Goal: Check status: Check status

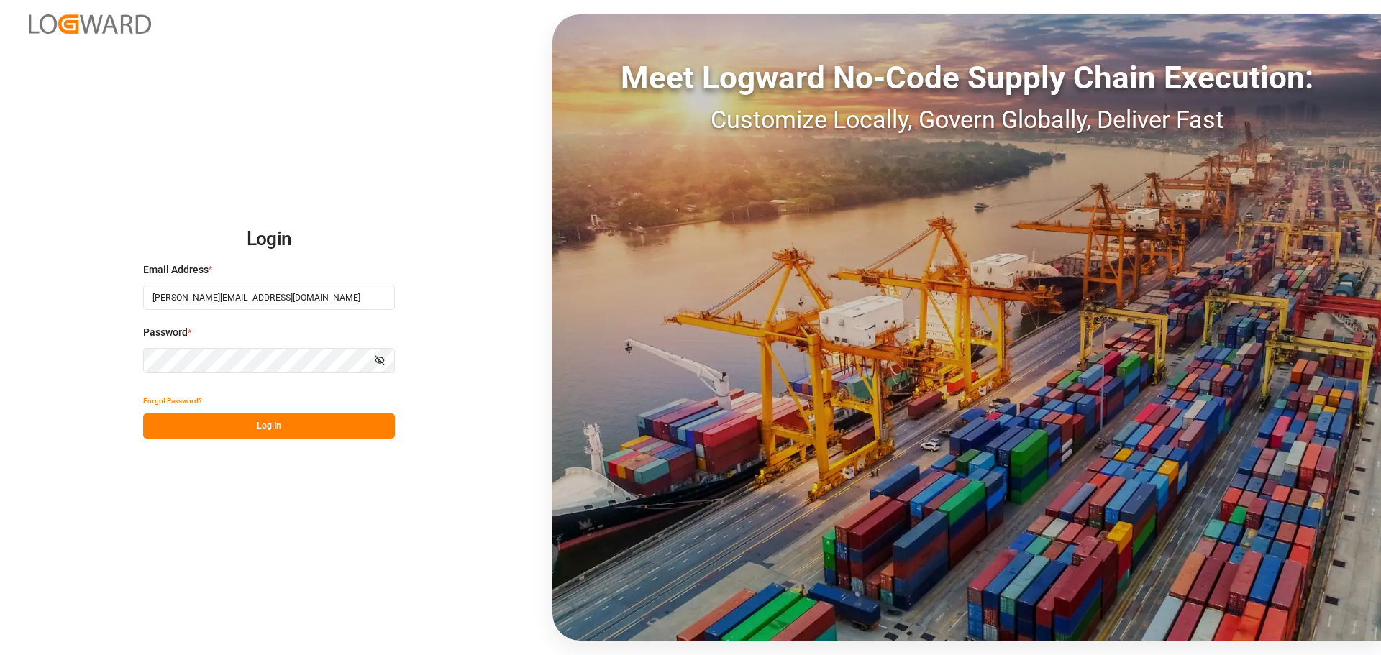
click at [338, 432] on button "Log In" at bounding box center [269, 426] width 252 height 25
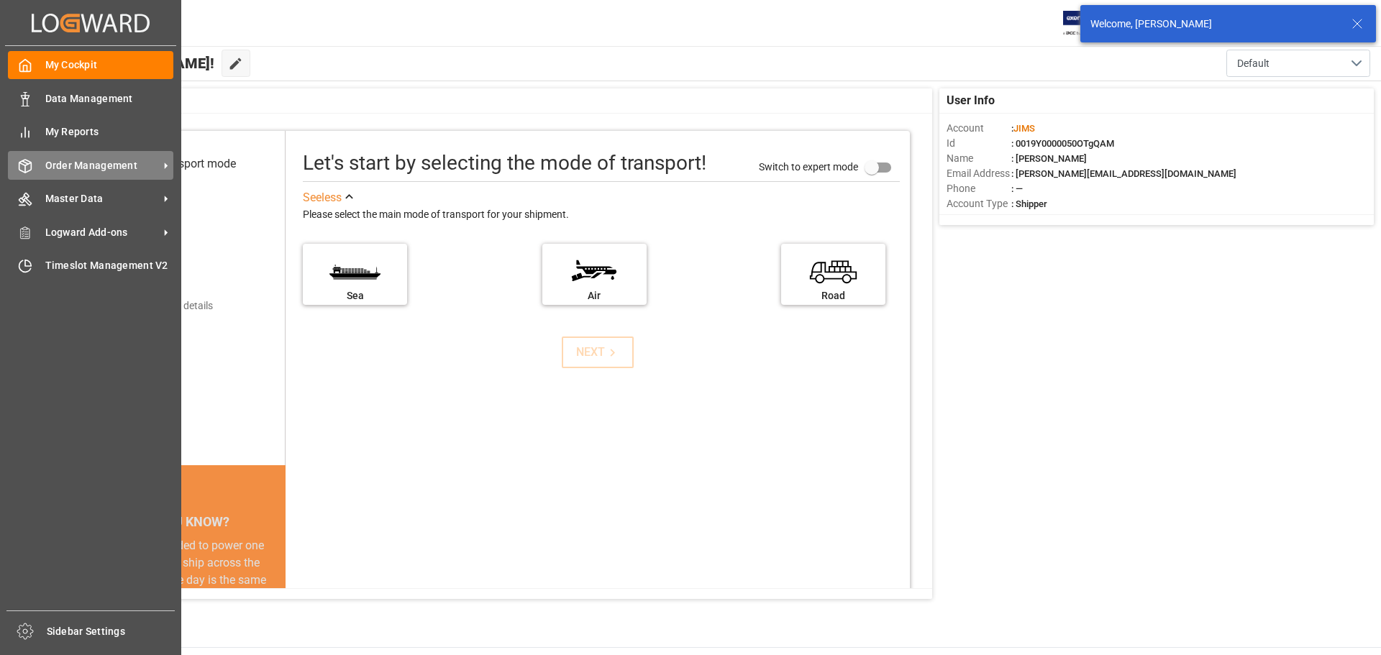
click at [111, 161] on span "Order Management" at bounding box center [102, 165] width 114 height 15
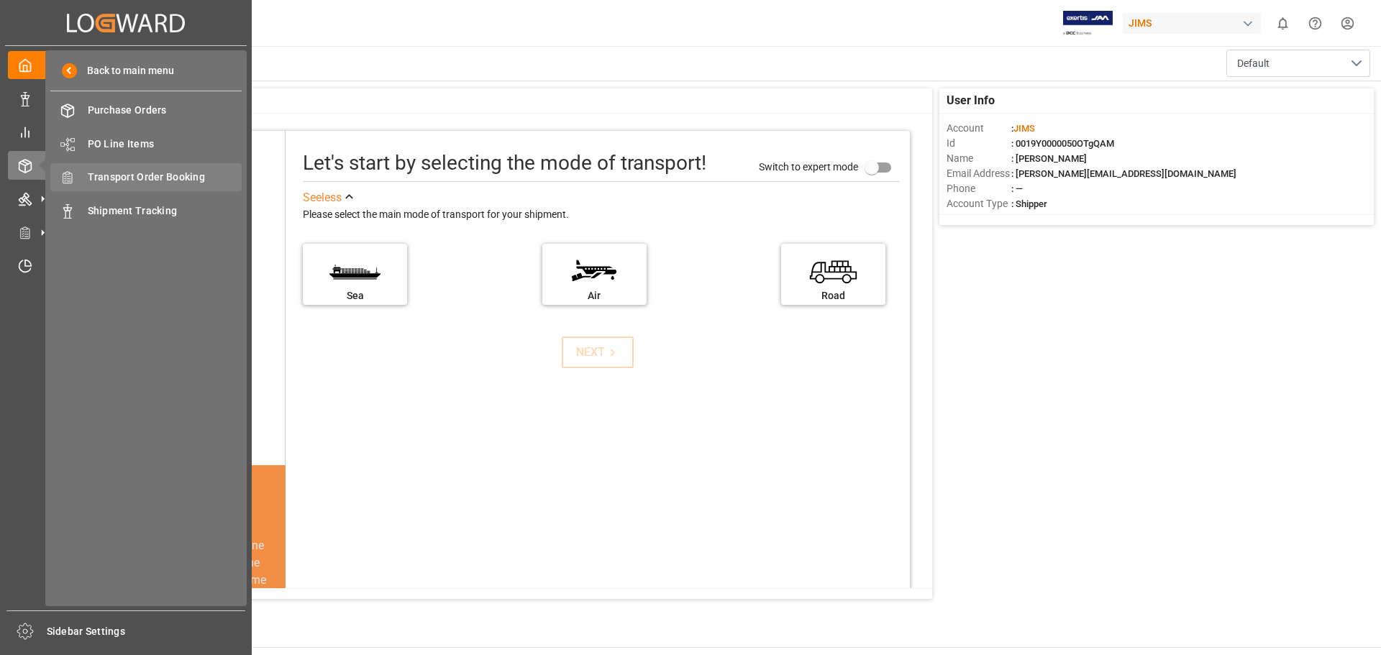
click at [221, 175] on span "Transport Order Booking" at bounding box center [165, 177] width 155 height 15
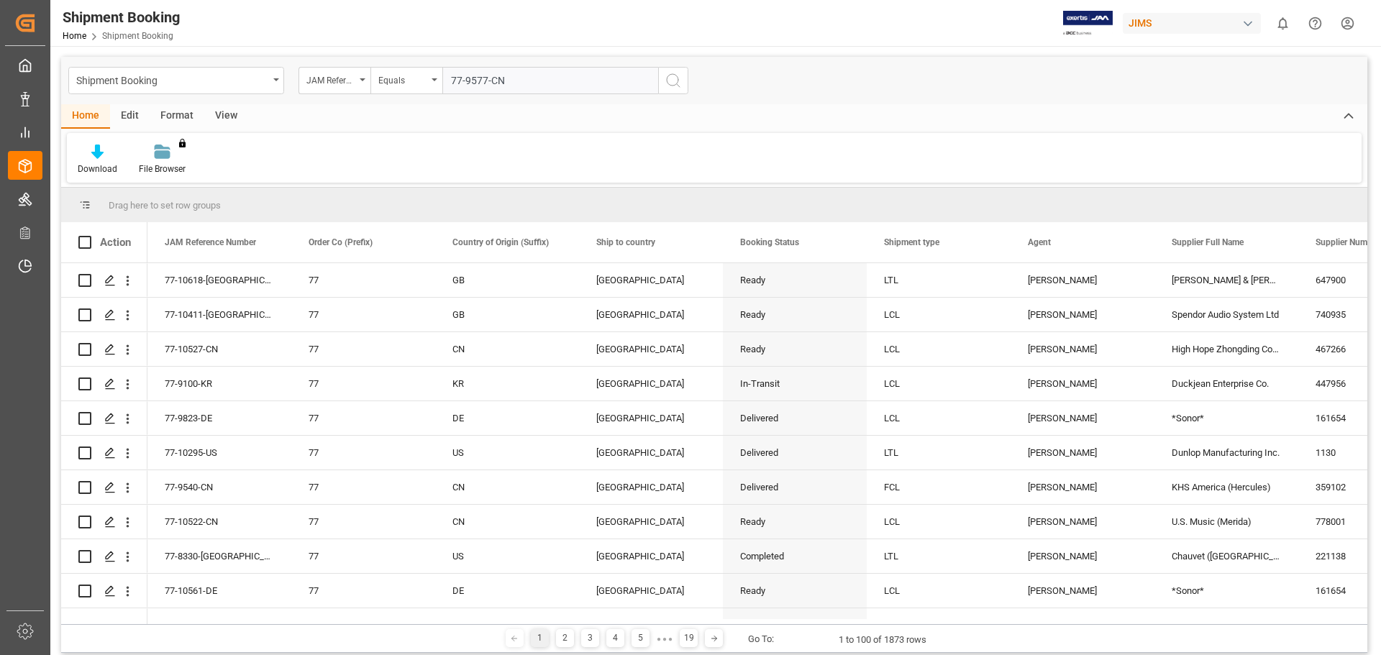
type input "77-9577-CN"
click at [671, 76] on icon "search button" at bounding box center [673, 80] width 17 height 17
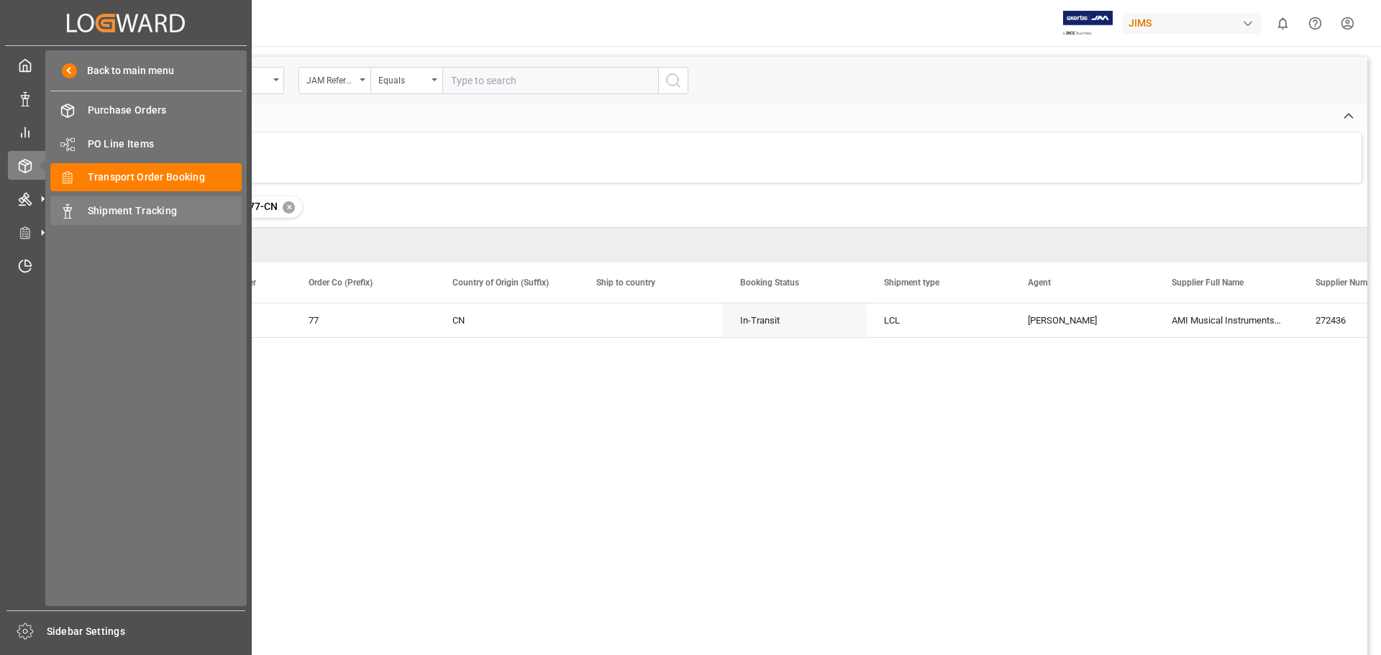
click at [133, 211] on span "Shipment Tracking" at bounding box center [165, 211] width 155 height 15
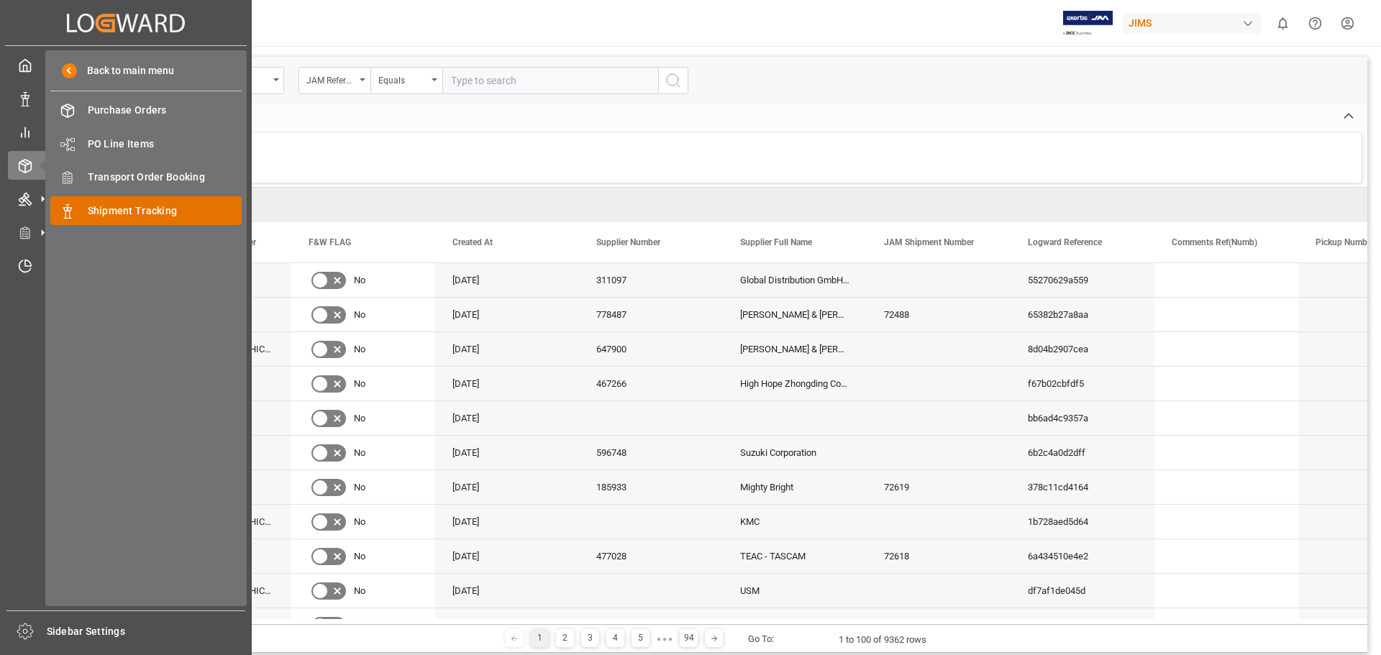
click at [131, 202] on div "Shipment Tracking Shipment Tracking" at bounding box center [145, 210] width 191 height 28
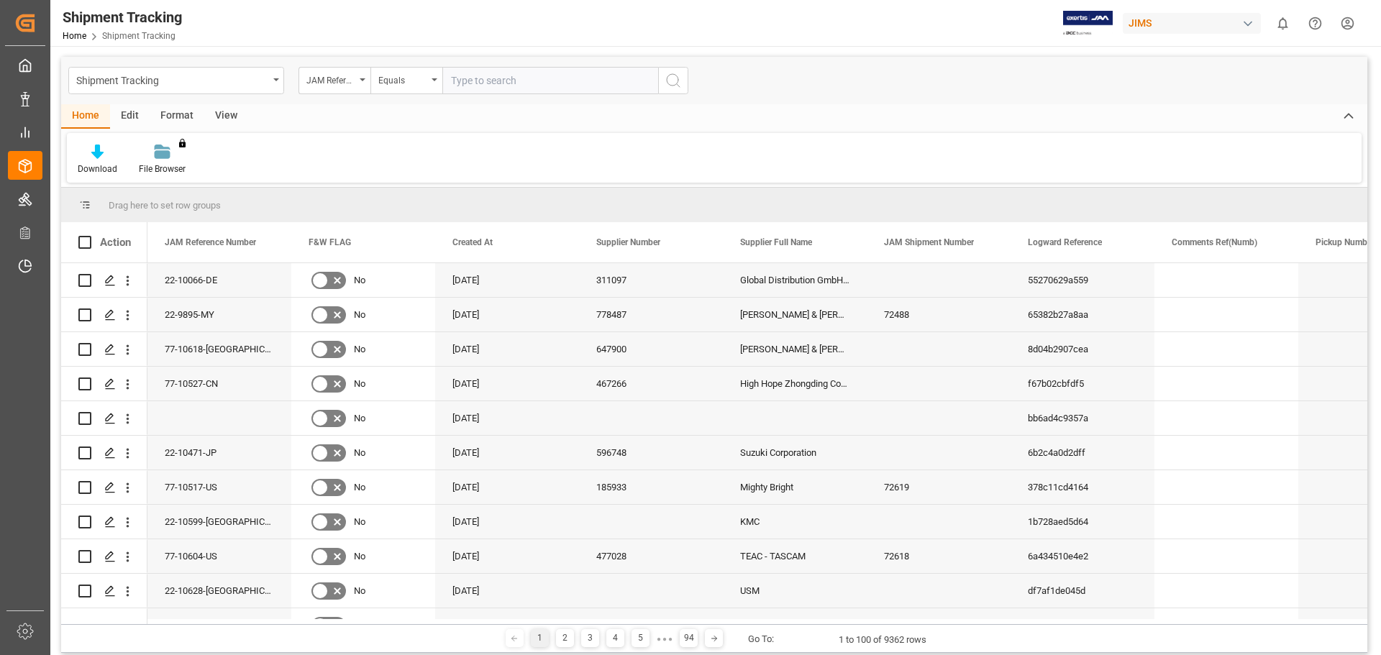
click at [516, 83] on input "text" at bounding box center [550, 80] width 216 height 27
paste input "77-9577-CN"
type input "77-9577-CN"
click at [682, 85] on button "search button" at bounding box center [673, 80] width 30 height 27
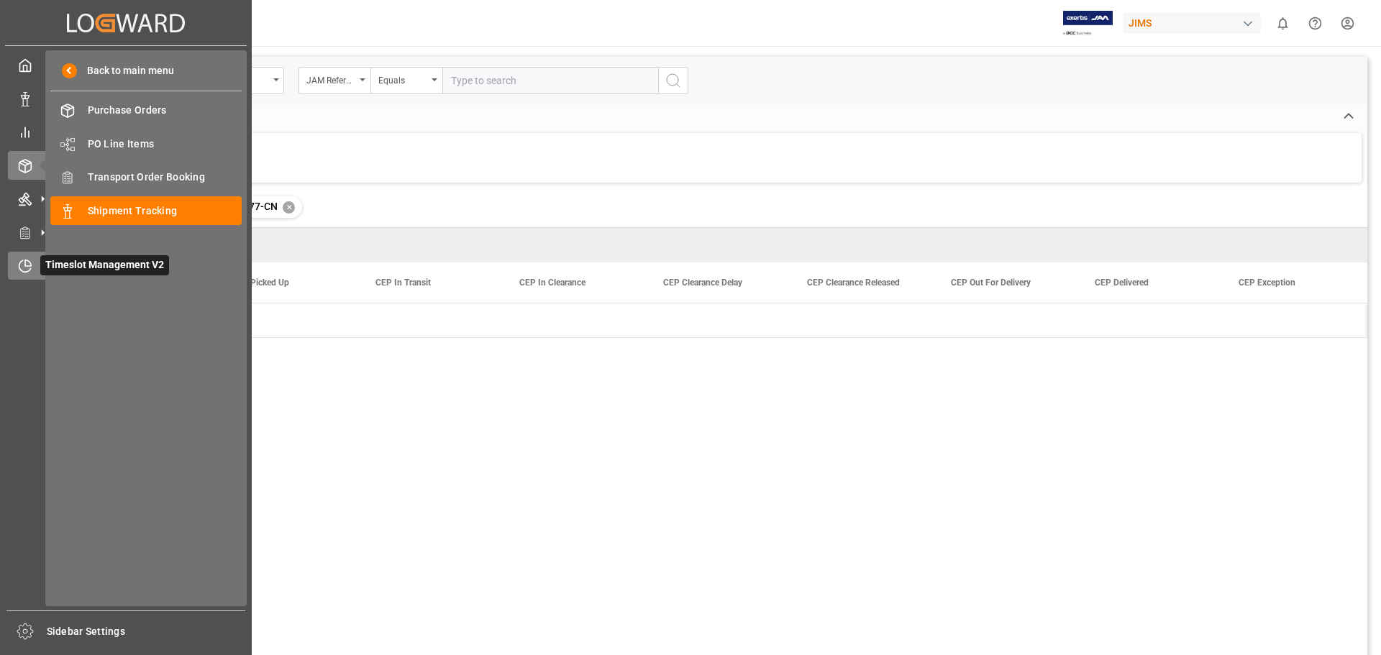
click at [35, 264] on div "Timeslot Management V2 Timeslot Management V2" at bounding box center [126, 266] width 236 height 28
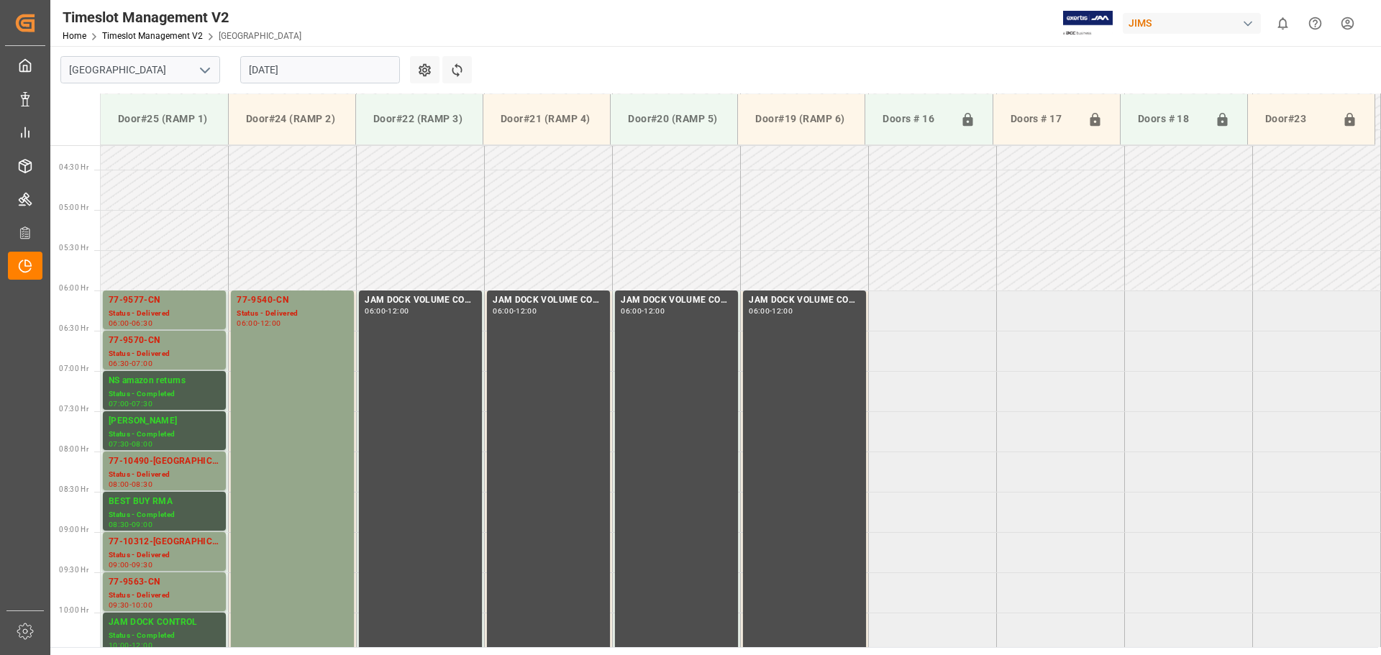
scroll to position [337, 0]
click at [188, 314] on div "Status - Delivered" at bounding box center [164, 315] width 111 height 12
click at [168, 350] on div "Status - Delivered" at bounding box center [164, 356] width 111 height 12
click at [154, 468] on div "77-10490-[GEOGRAPHIC_DATA]" at bounding box center [164, 463] width 111 height 14
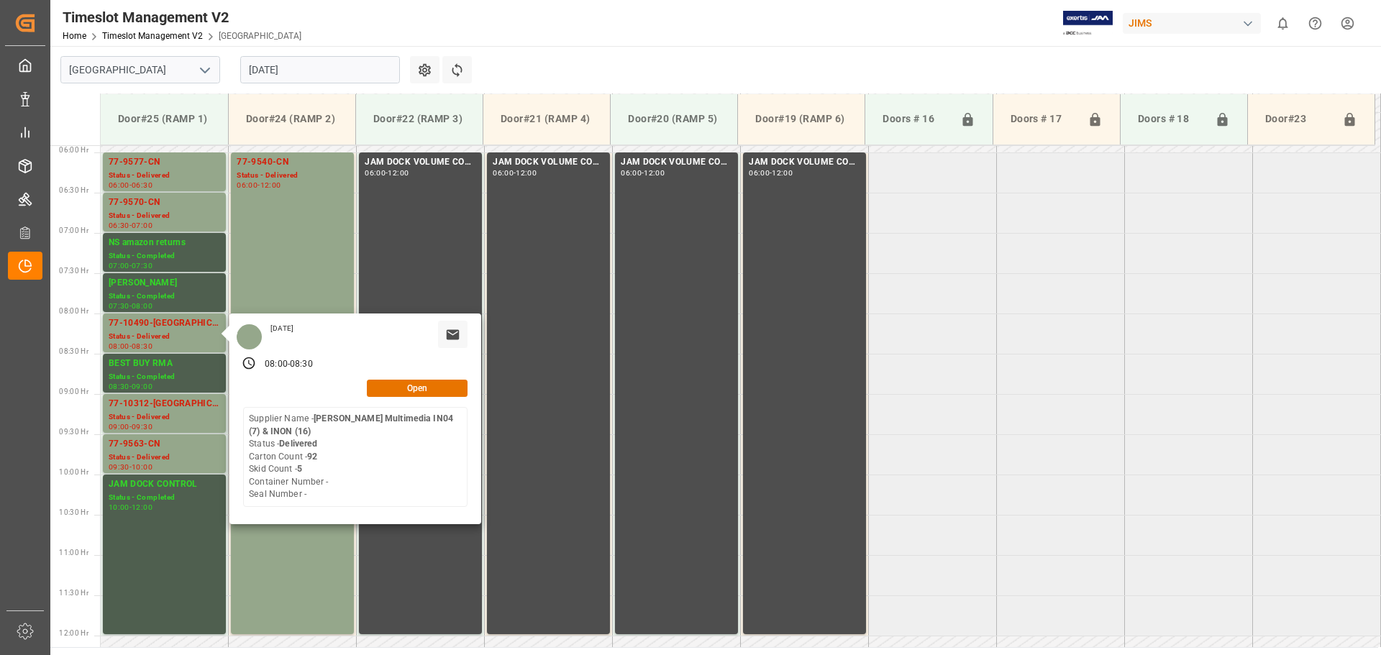
scroll to position [480, 0]
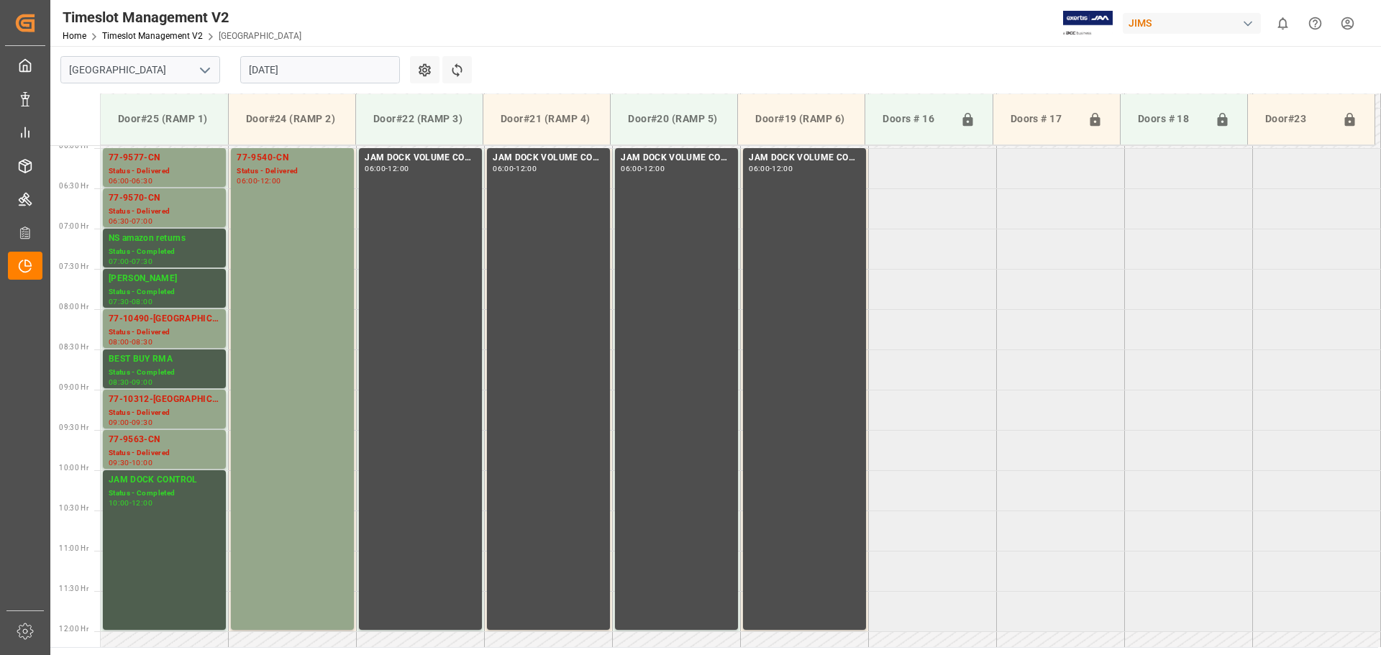
click at [269, 176] on div "Status - Delivered" at bounding box center [292, 171] width 111 height 12
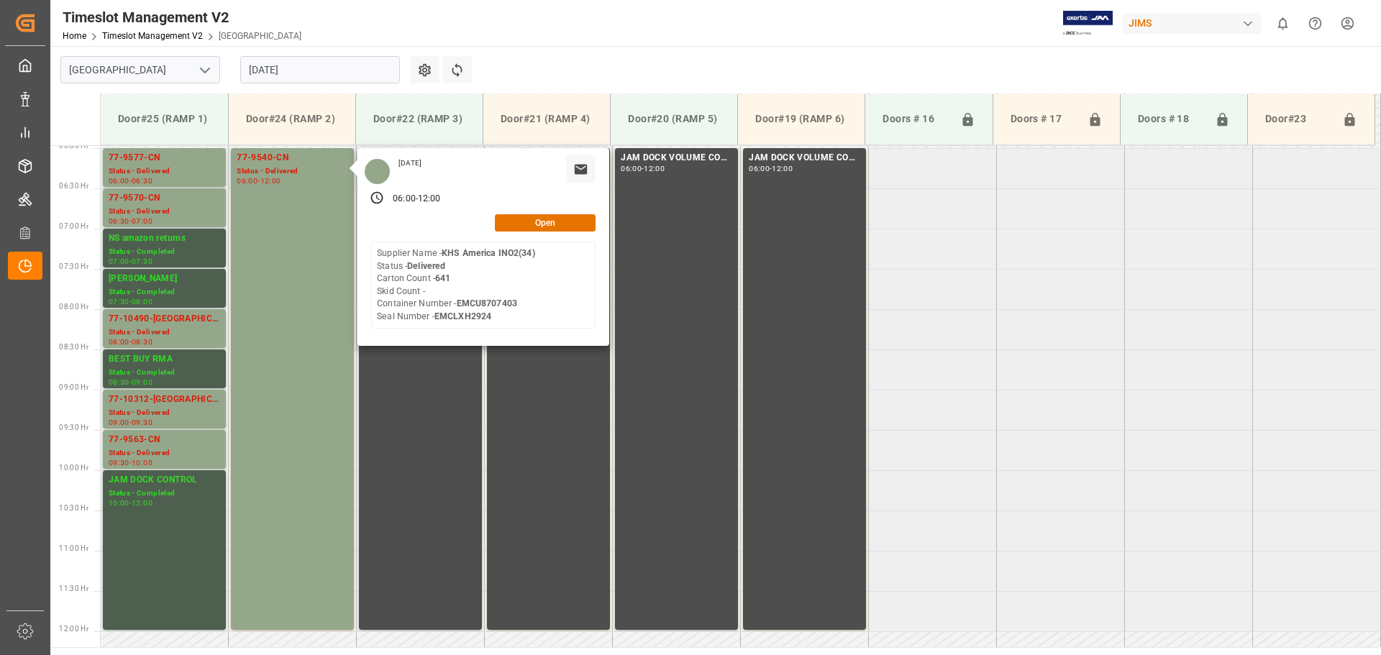
scroll to position [409, 0]
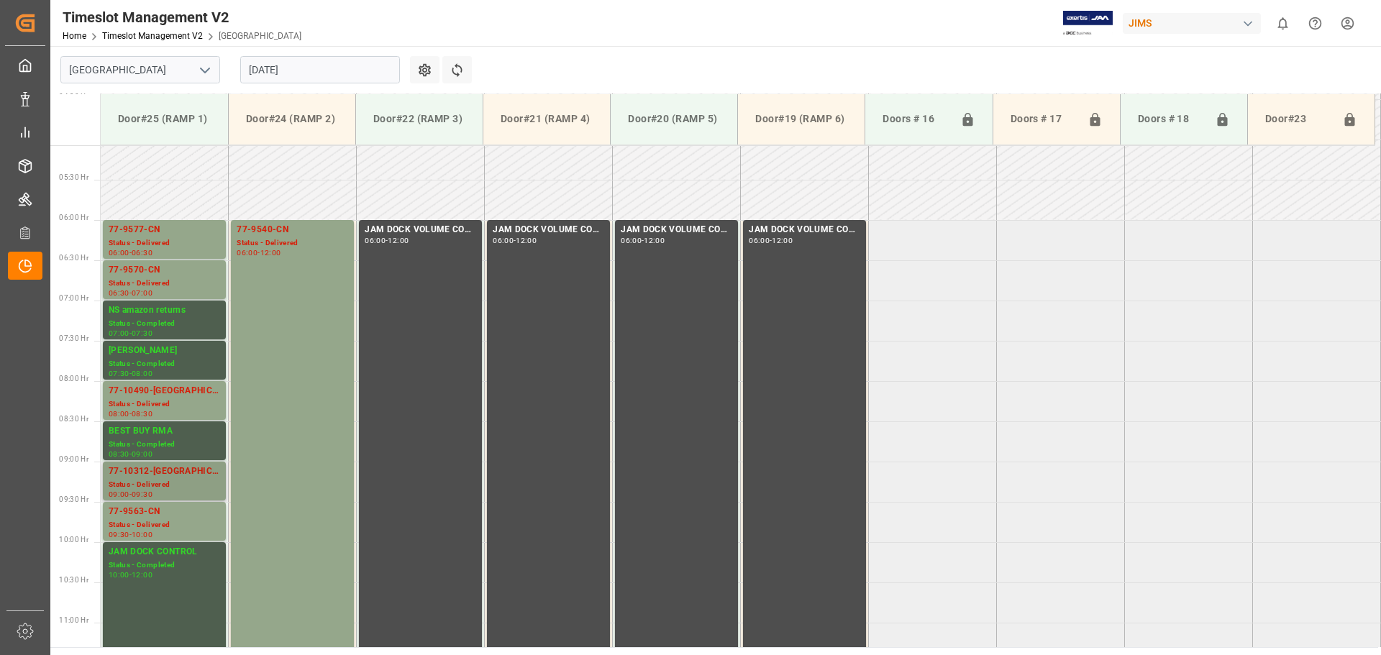
click at [147, 491] on div "09:30" at bounding box center [142, 494] width 21 height 6
click at [163, 523] on div "Status - Delivered" at bounding box center [164, 525] width 111 height 12
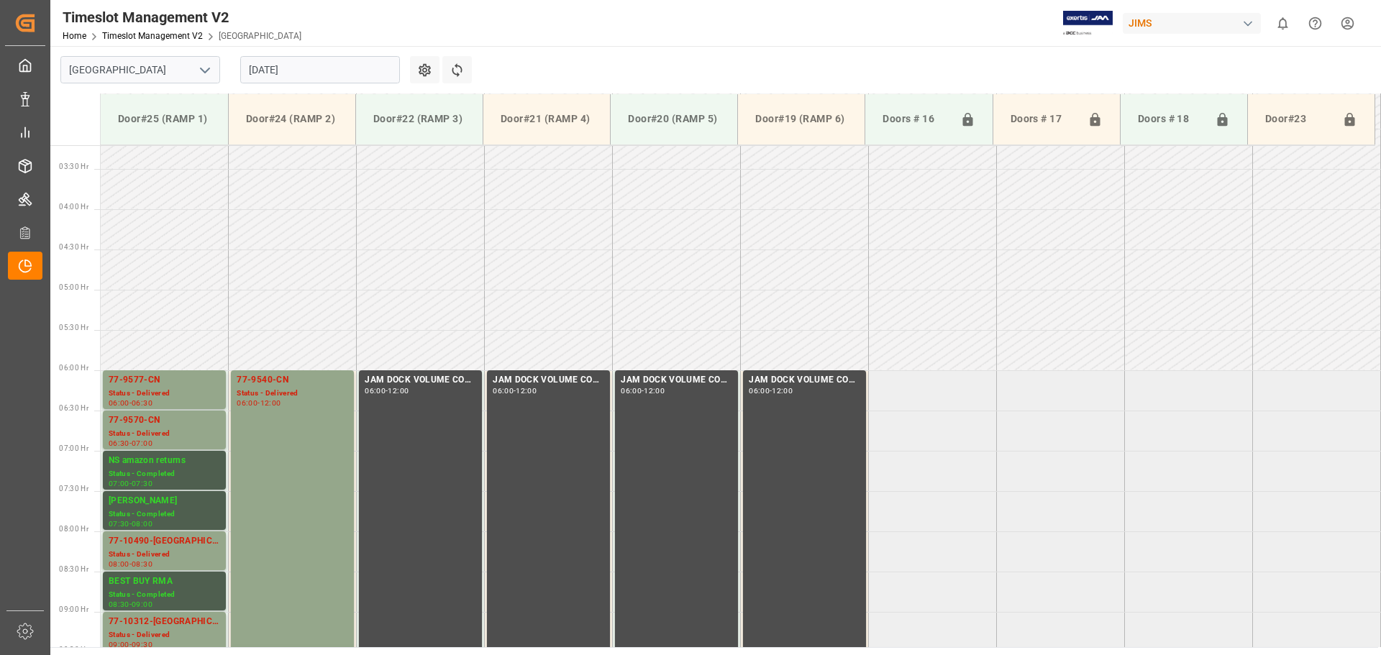
scroll to position [49, 0]
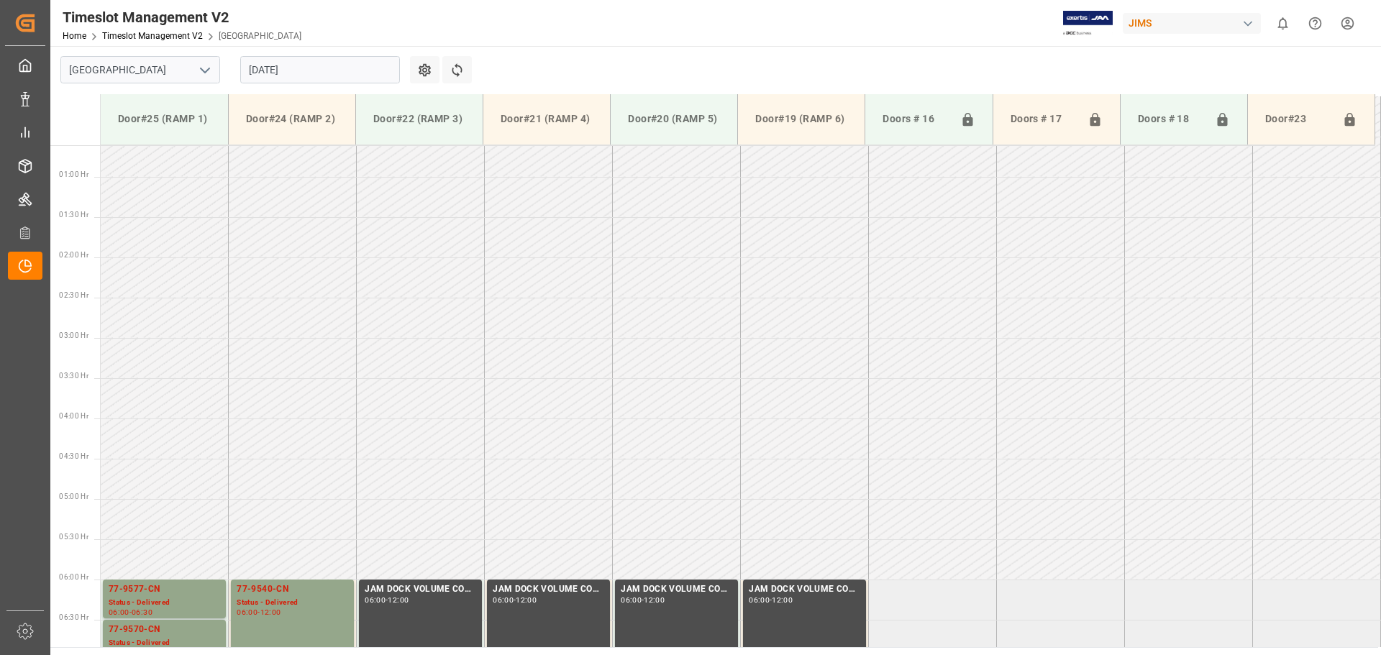
click at [347, 67] on input "[DATE]" at bounding box center [320, 69] width 160 height 27
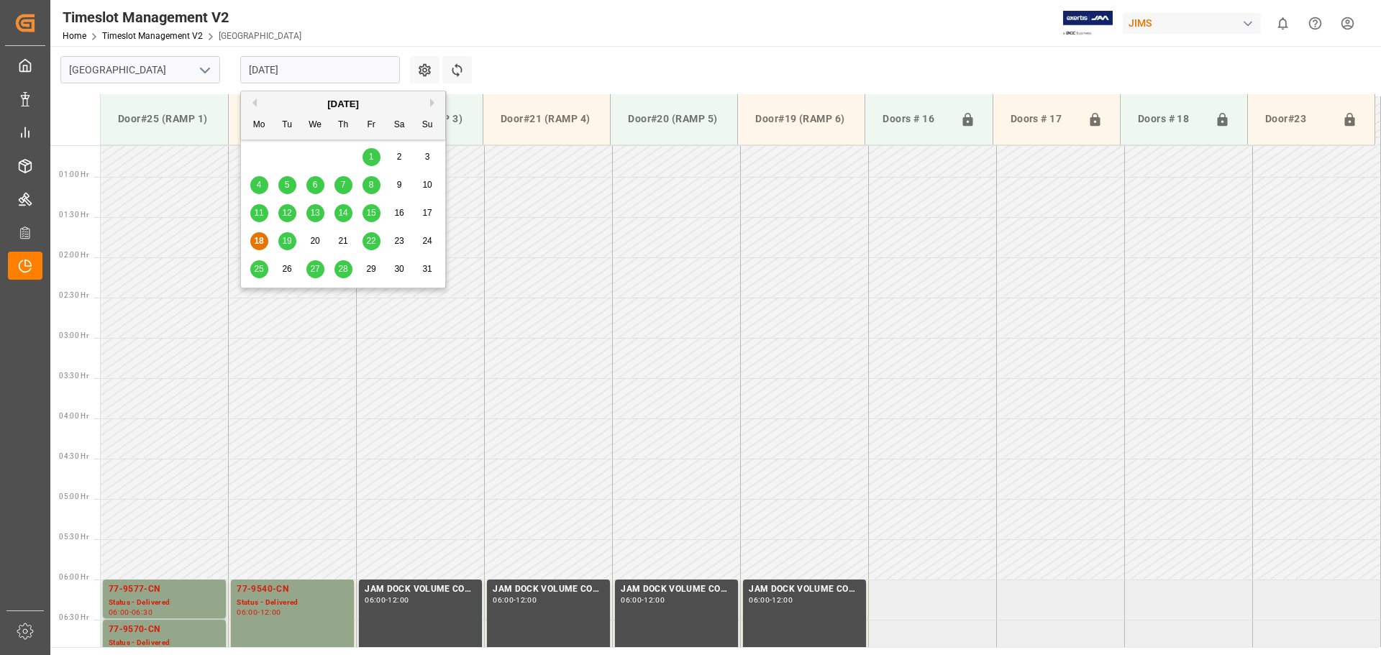
click at [288, 242] on span "19" at bounding box center [286, 241] width 9 height 10
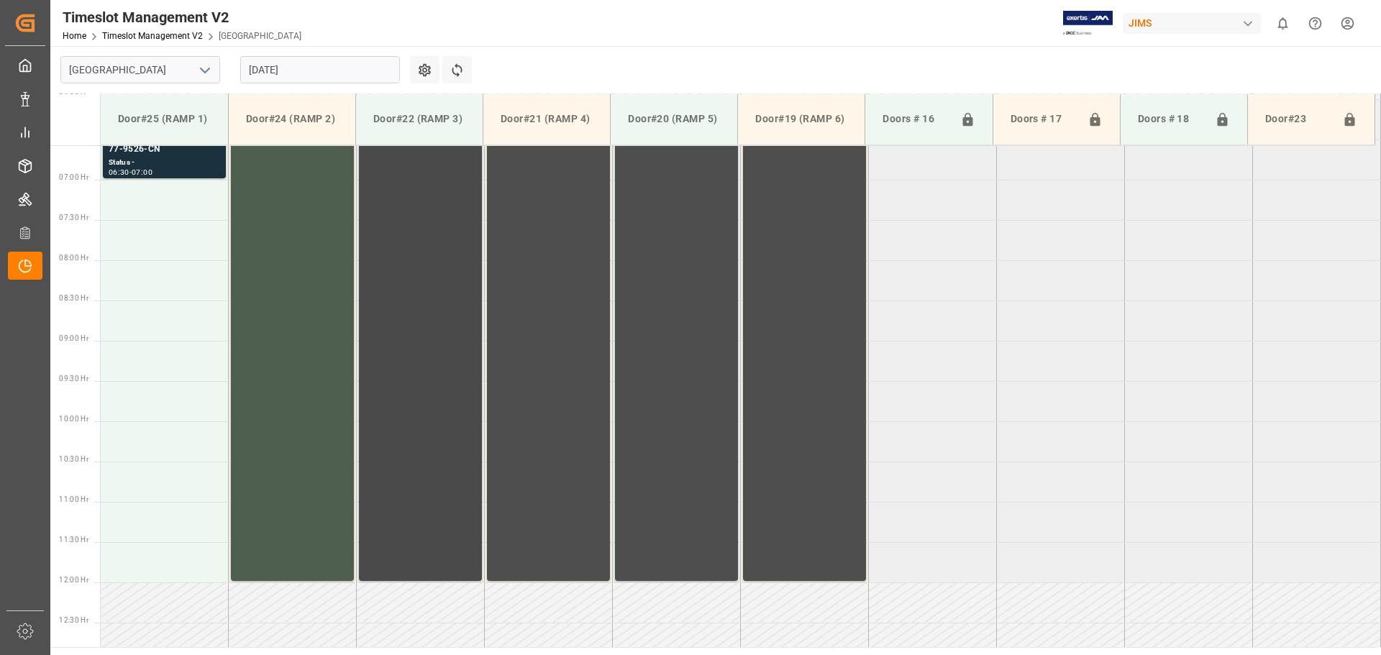
scroll to position [330, 0]
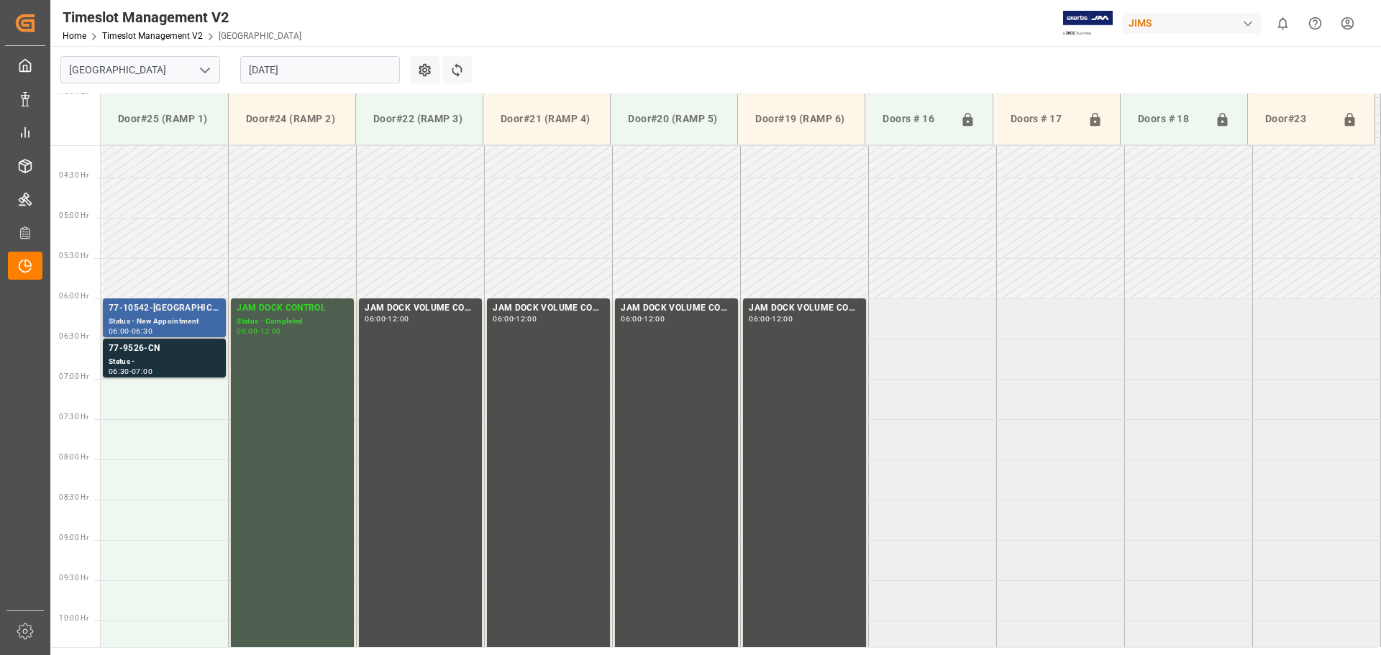
click at [196, 322] on div "Status - New Appointment" at bounding box center [164, 322] width 111 height 12
click at [175, 349] on div "77-9526-CN" at bounding box center [164, 349] width 111 height 14
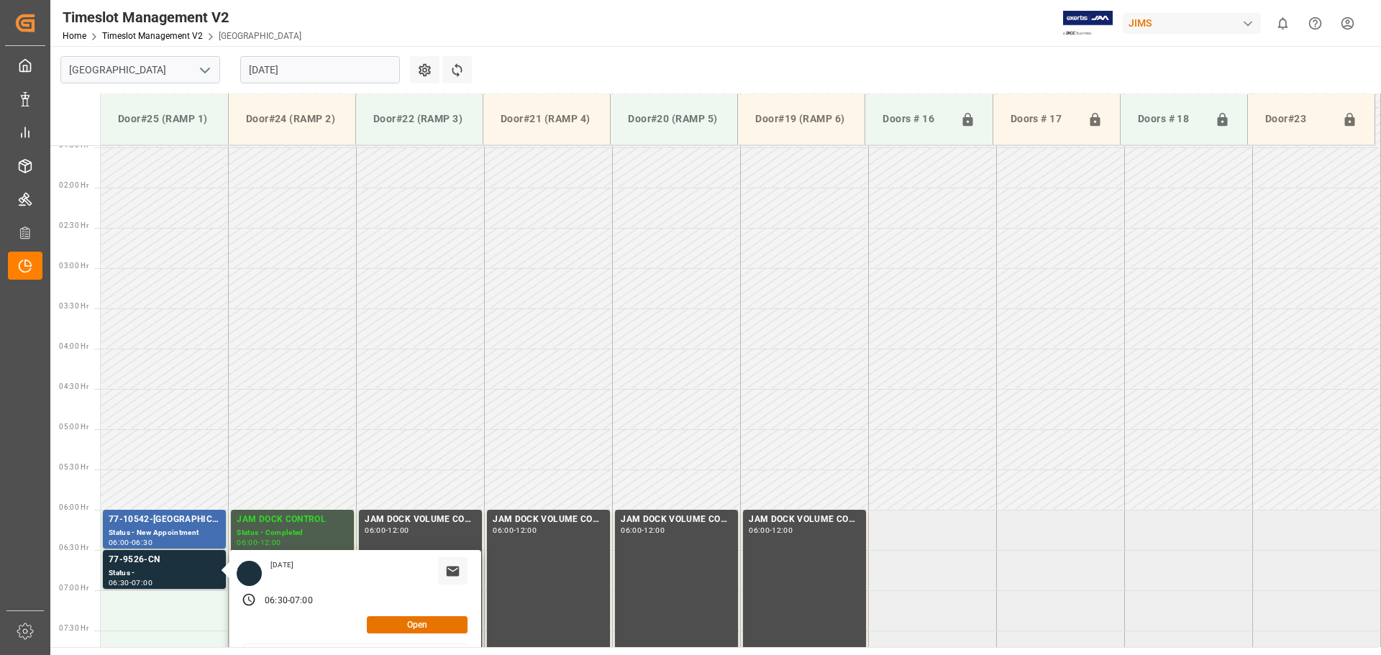
scroll to position [42, 0]
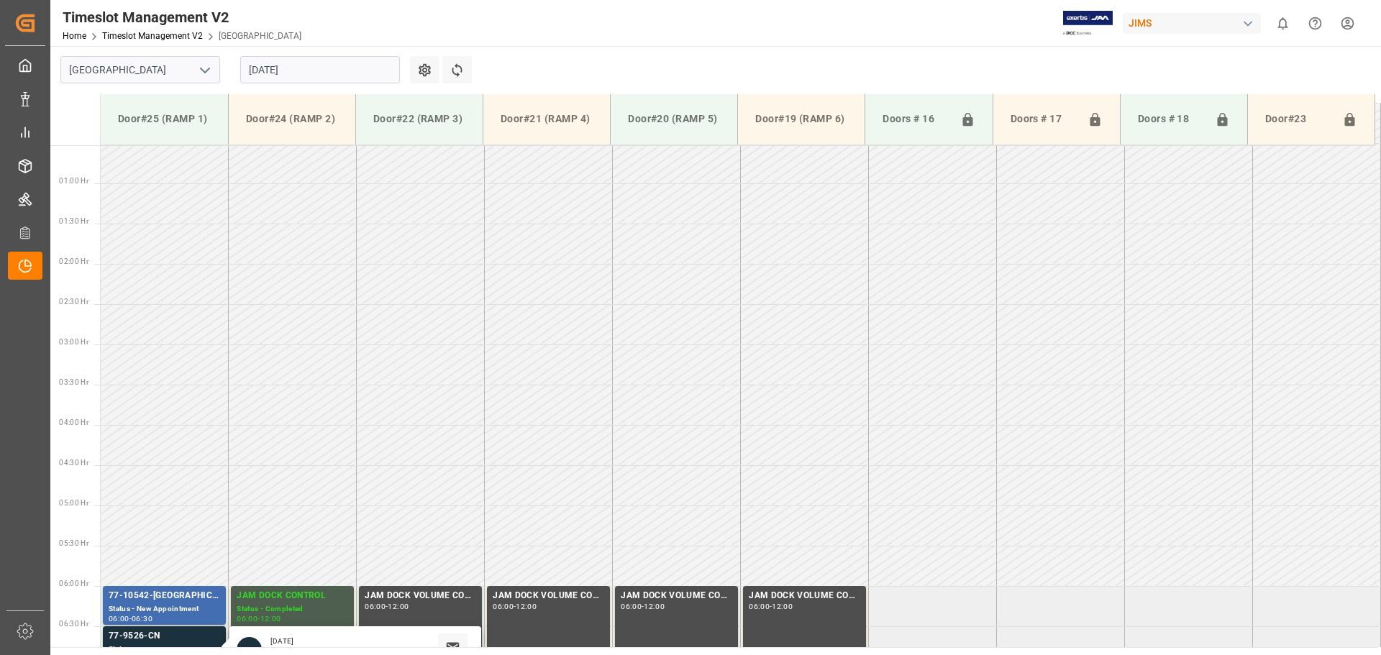
click at [338, 70] on input "[DATE]" at bounding box center [320, 69] width 160 height 27
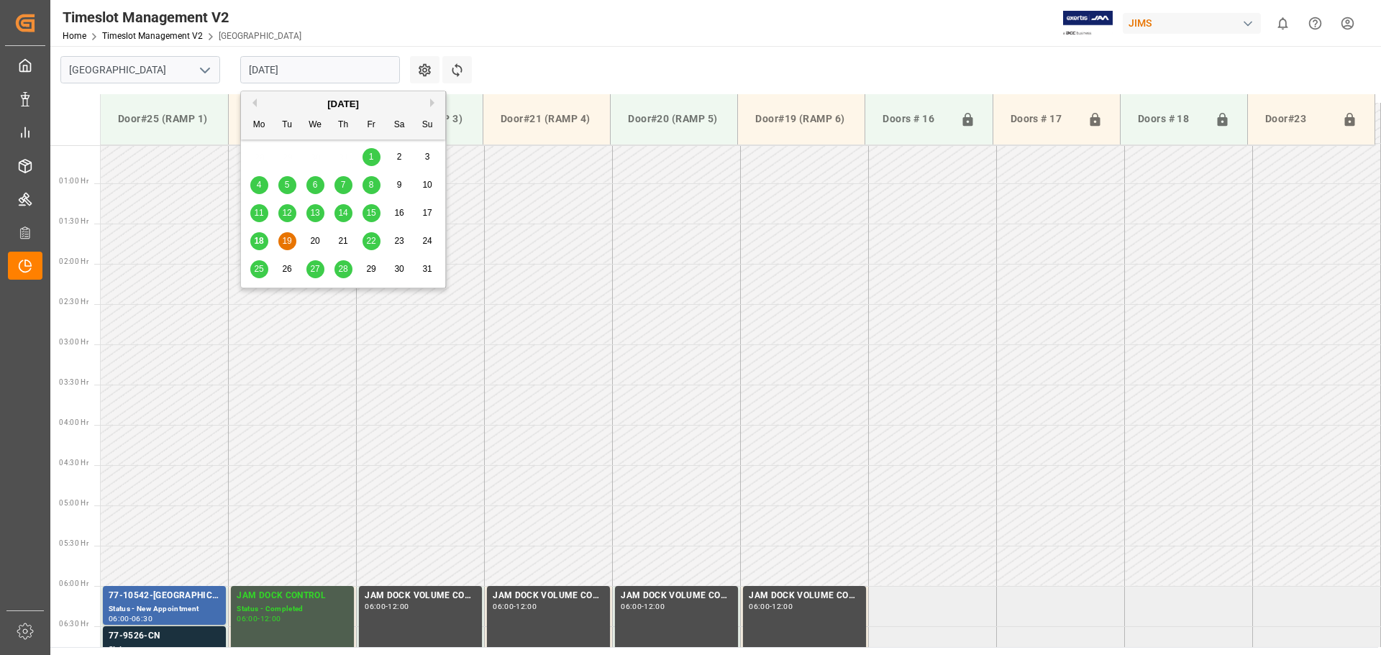
click at [376, 242] on div "22" at bounding box center [371, 241] width 18 height 17
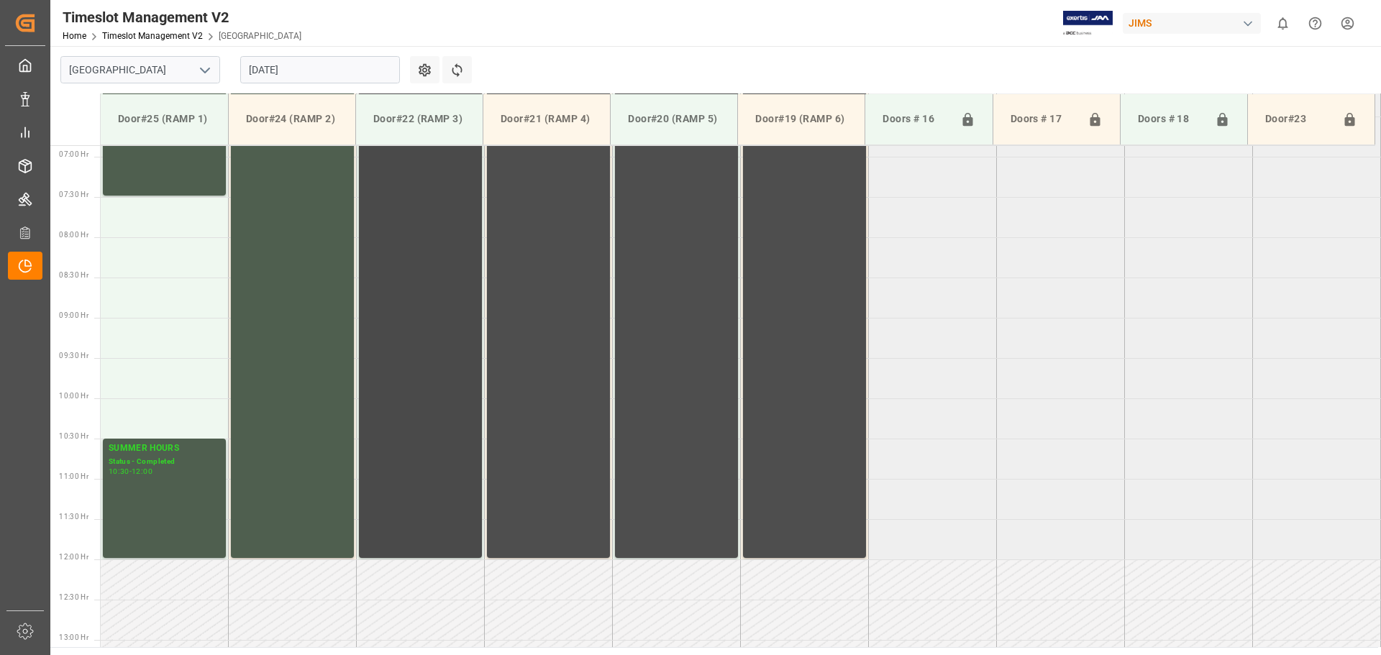
scroll to position [337, 0]
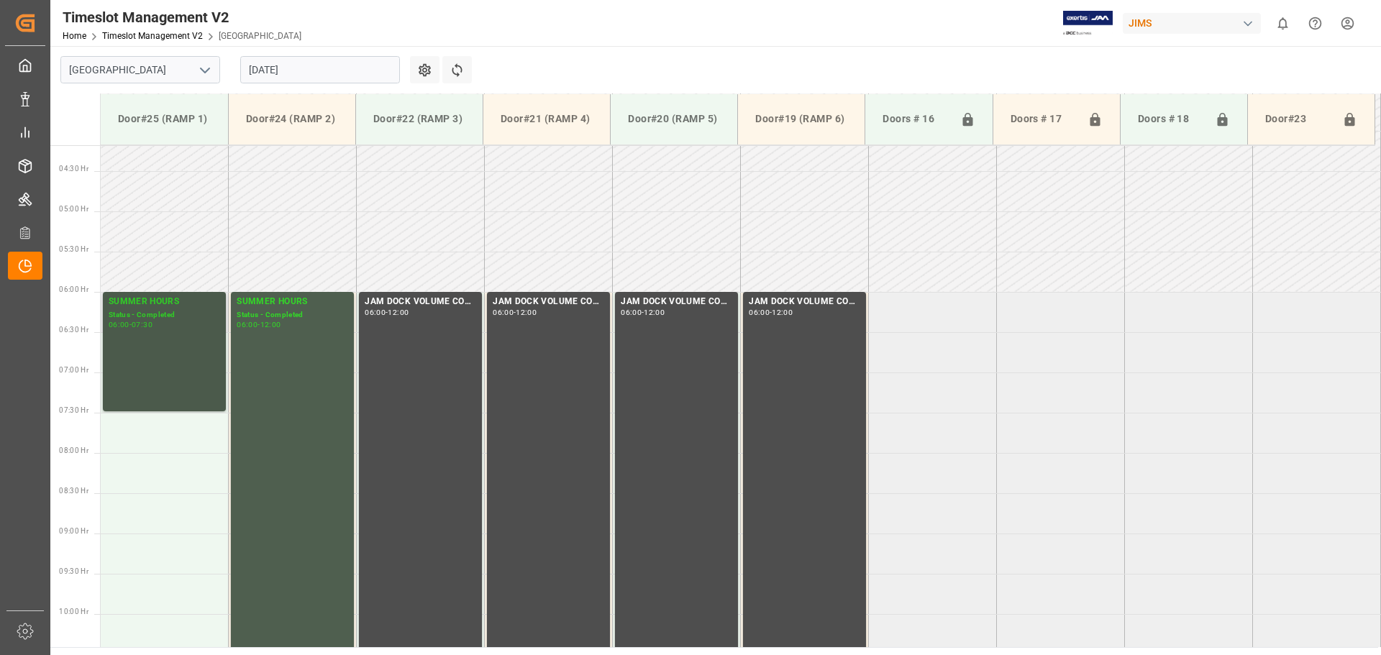
click at [153, 317] on div "Status - Completed" at bounding box center [164, 315] width 111 height 12
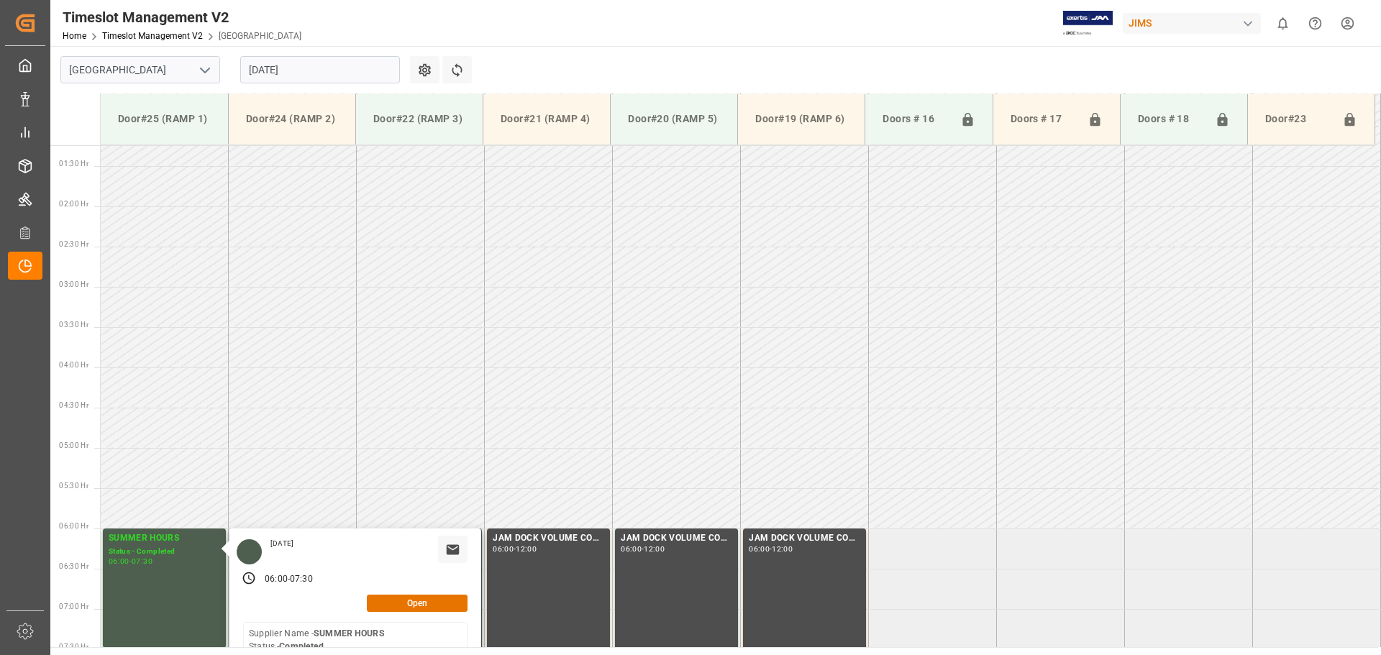
scroll to position [0, 0]
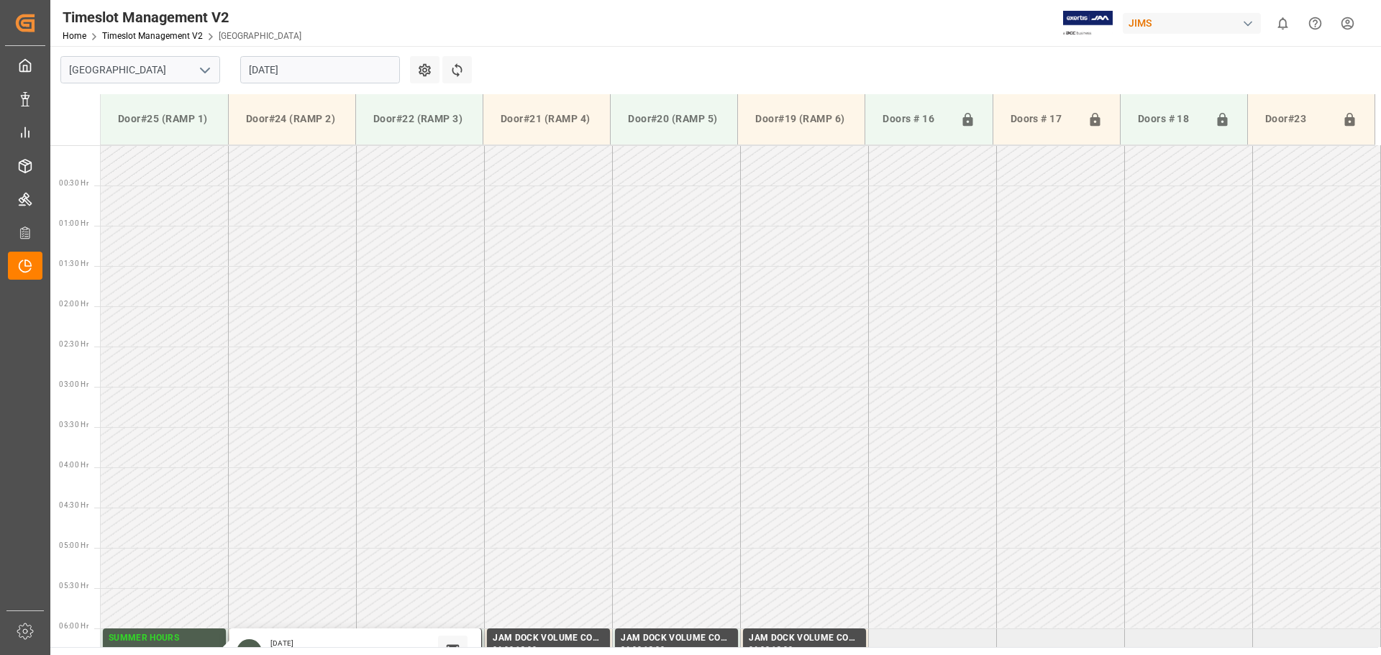
click at [24, 27] on div "Created by potrace 1.15, written by [PERSON_NAME] [DATE]-[DATE] Created by potr…" at bounding box center [25, 22] width 40 height 45
